Goal: Task Accomplishment & Management: Use online tool/utility

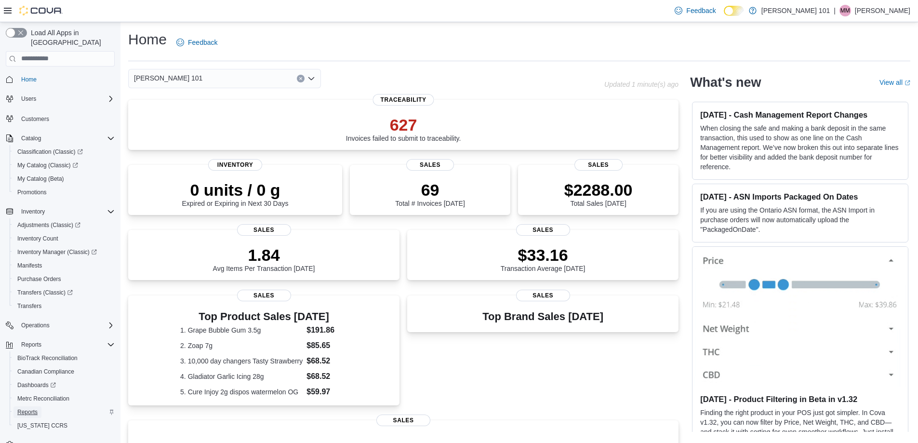
click at [29, 408] on span "Reports" at bounding box center [27, 412] width 20 height 8
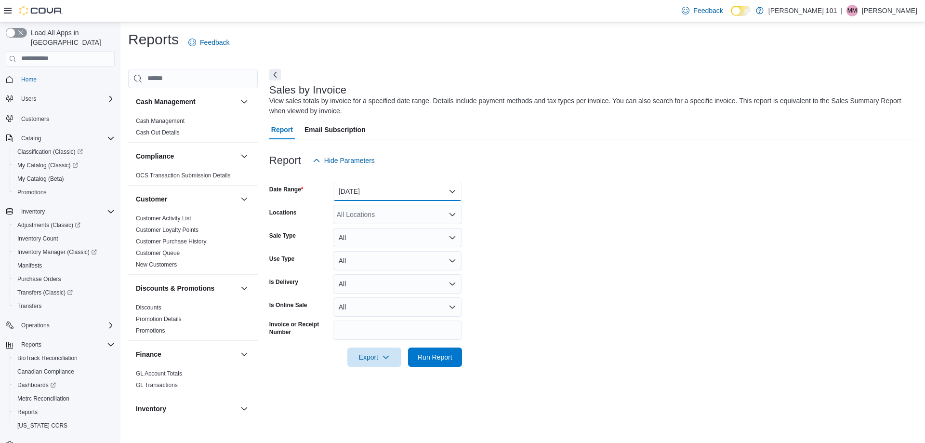
click at [343, 192] on button "Yesterday" at bounding box center [397, 191] width 129 height 19
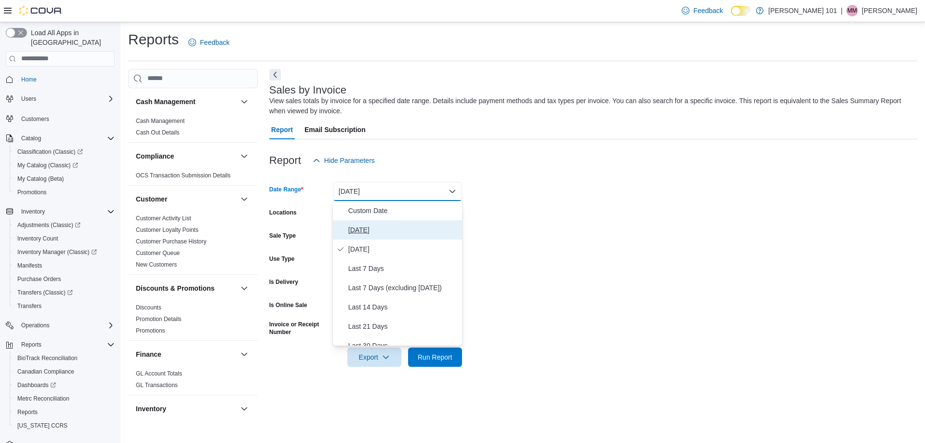
click at [355, 232] on span "Today" at bounding box center [403, 230] width 110 height 12
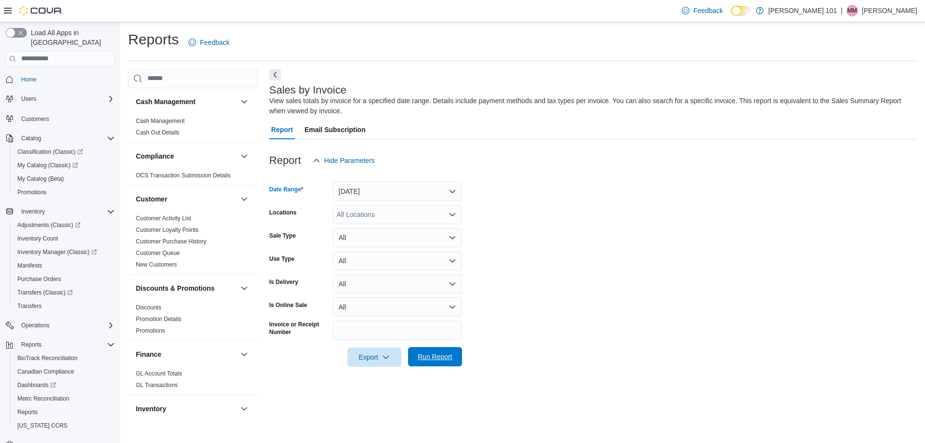
click at [437, 354] on span "Run Report" at bounding box center [435, 357] width 35 height 10
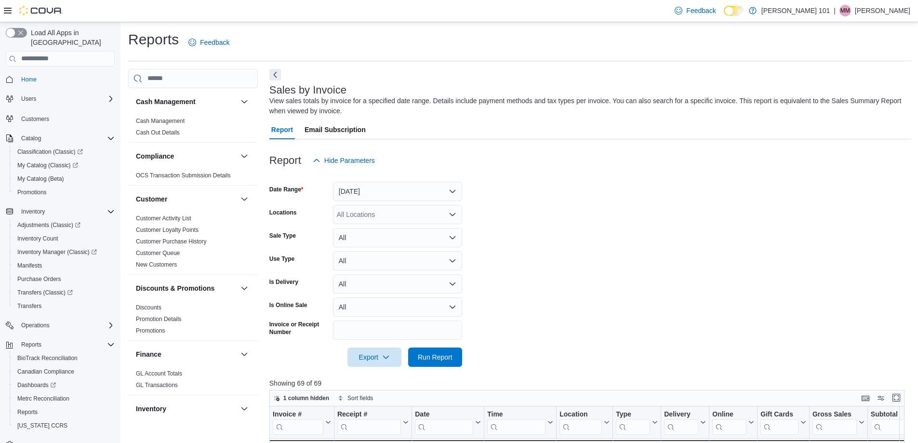
click at [902, 396] on button "Enter fullscreen" at bounding box center [897, 398] width 12 height 12
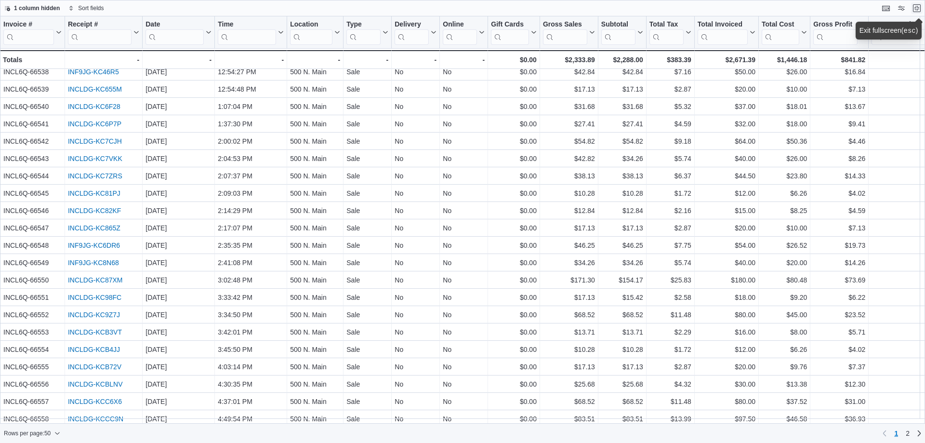
scroll to position [386, 0]
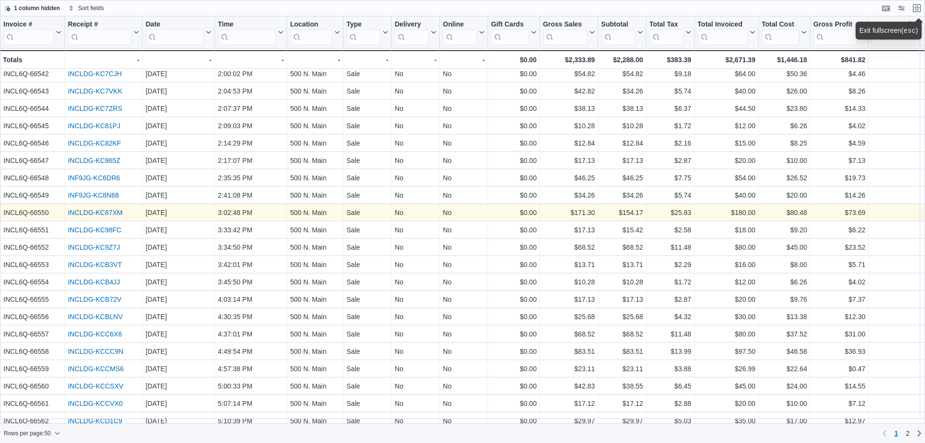
click at [115, 214] on link "INCLDG-KC87XM" at bounding box center [95, 213] width 55 height 8
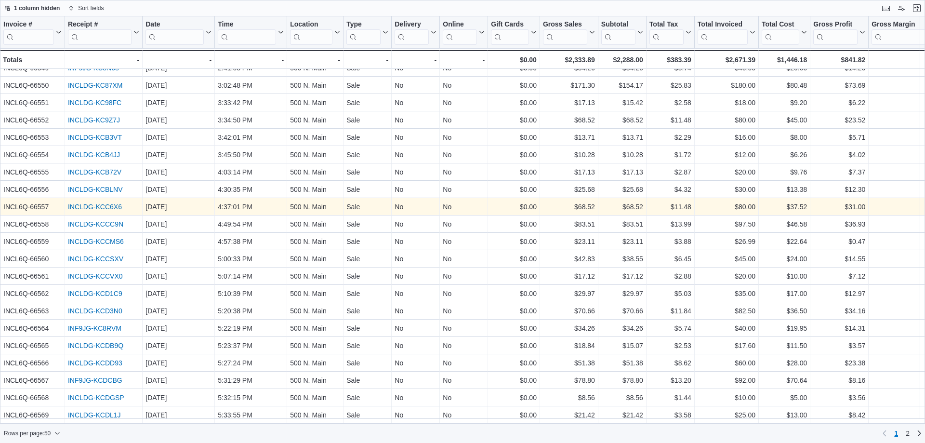
scroll to position [469, 0]
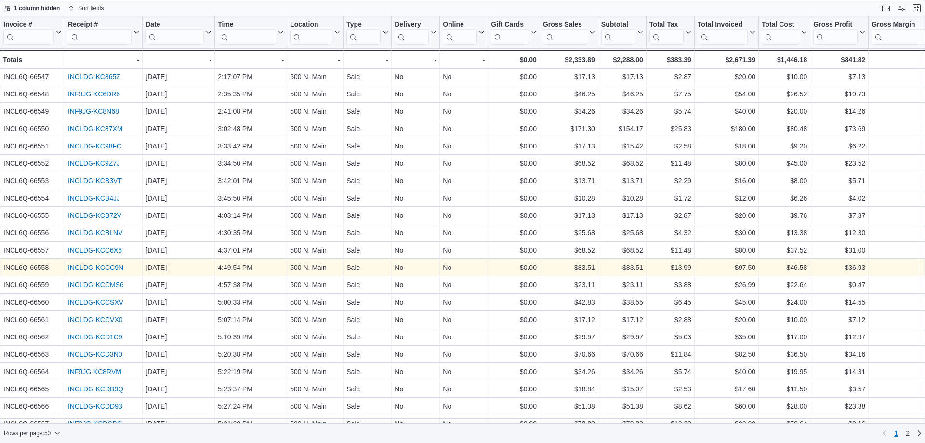
click at [119, 264] on link "INCLDG-KCCC9N" at bounding box center [95, 268] width 55 height 8
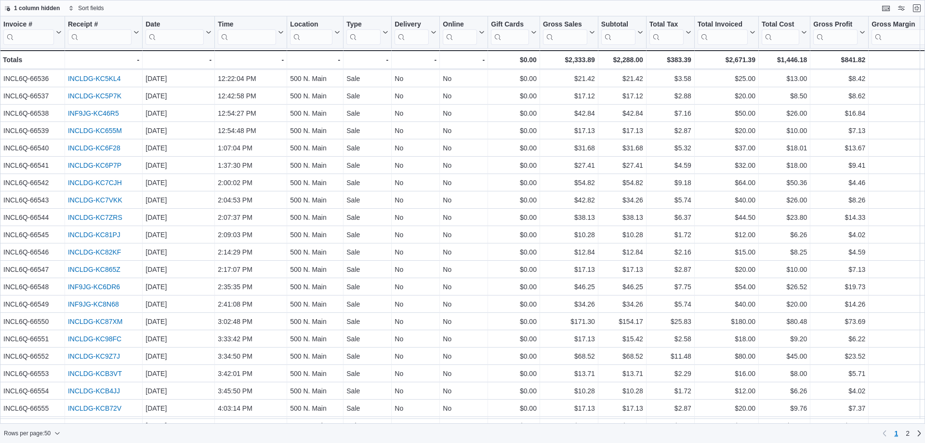
scroll to position [228, 0]
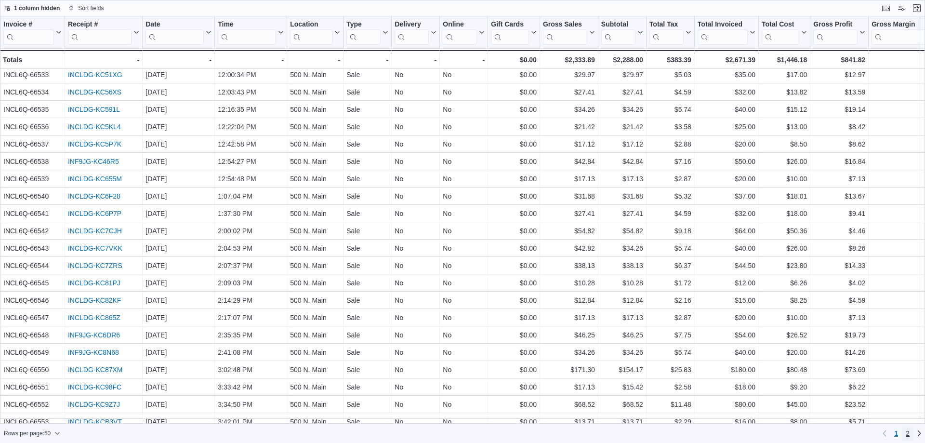
click at [907, 432] on span "2" at bounding box center [908, 433] width 4 height 10
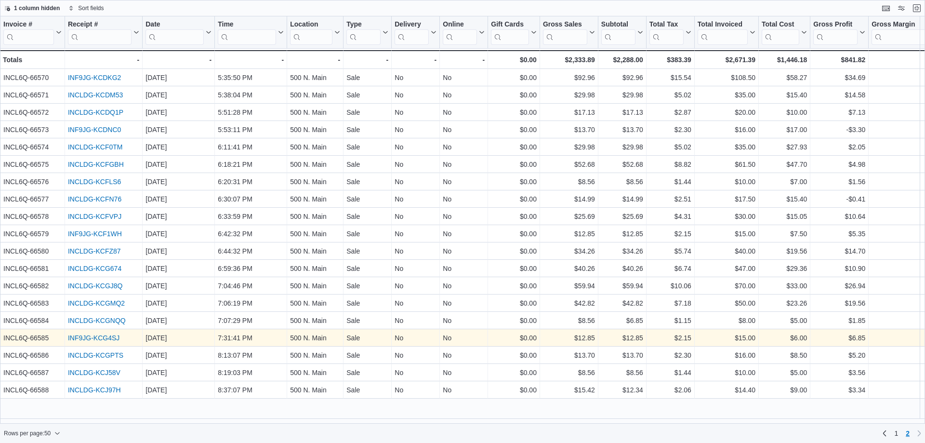
scroll to position [0, 0]
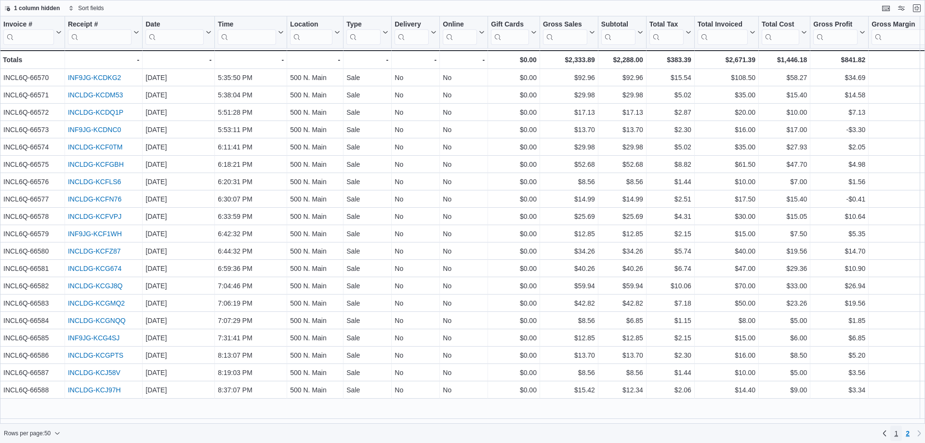
click at [896, 433] on span "1" at bounding box center [896, 433] width 4 height 10
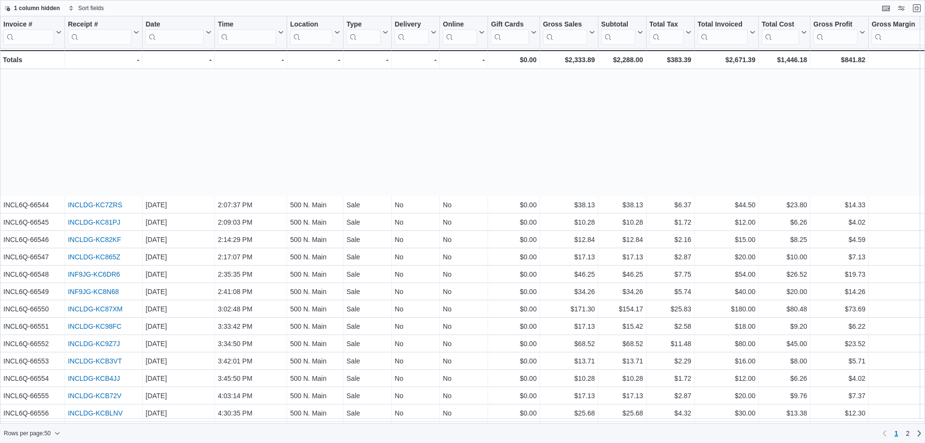
scroll to position [434, 0]
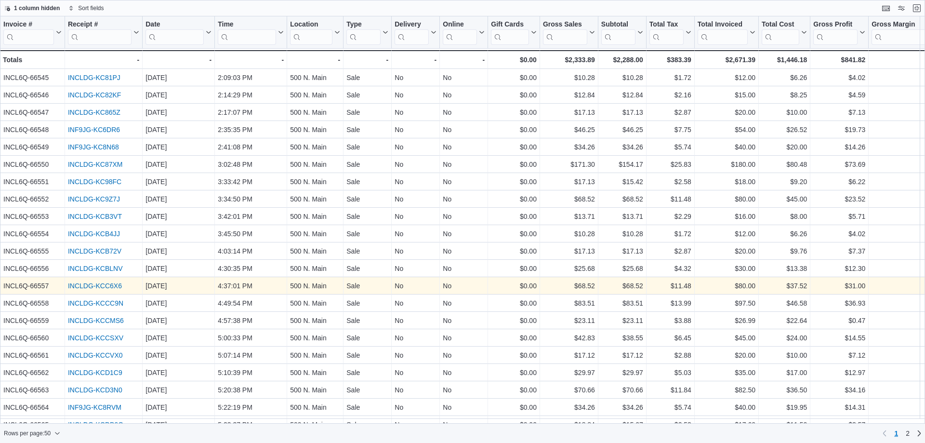
click at [111, 284] on link "INCLDG-KCC6X6" at bounding box center [95, 286] width 54 height 8
